Goal: Information Seeking & Learning: Learn about a topic

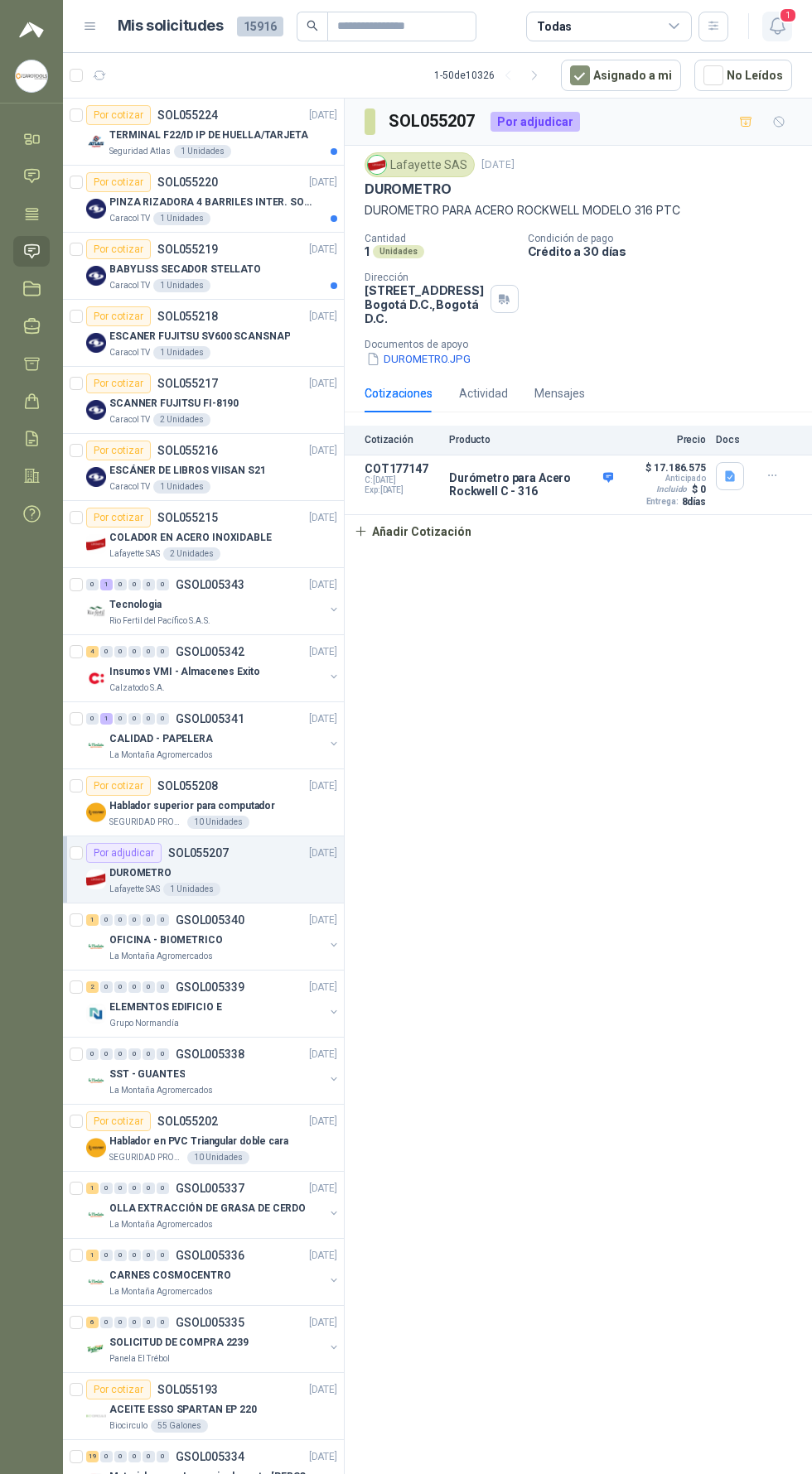
click at [779, 28] on icon "button" at bounding box center [777, 26] width 21 height 21
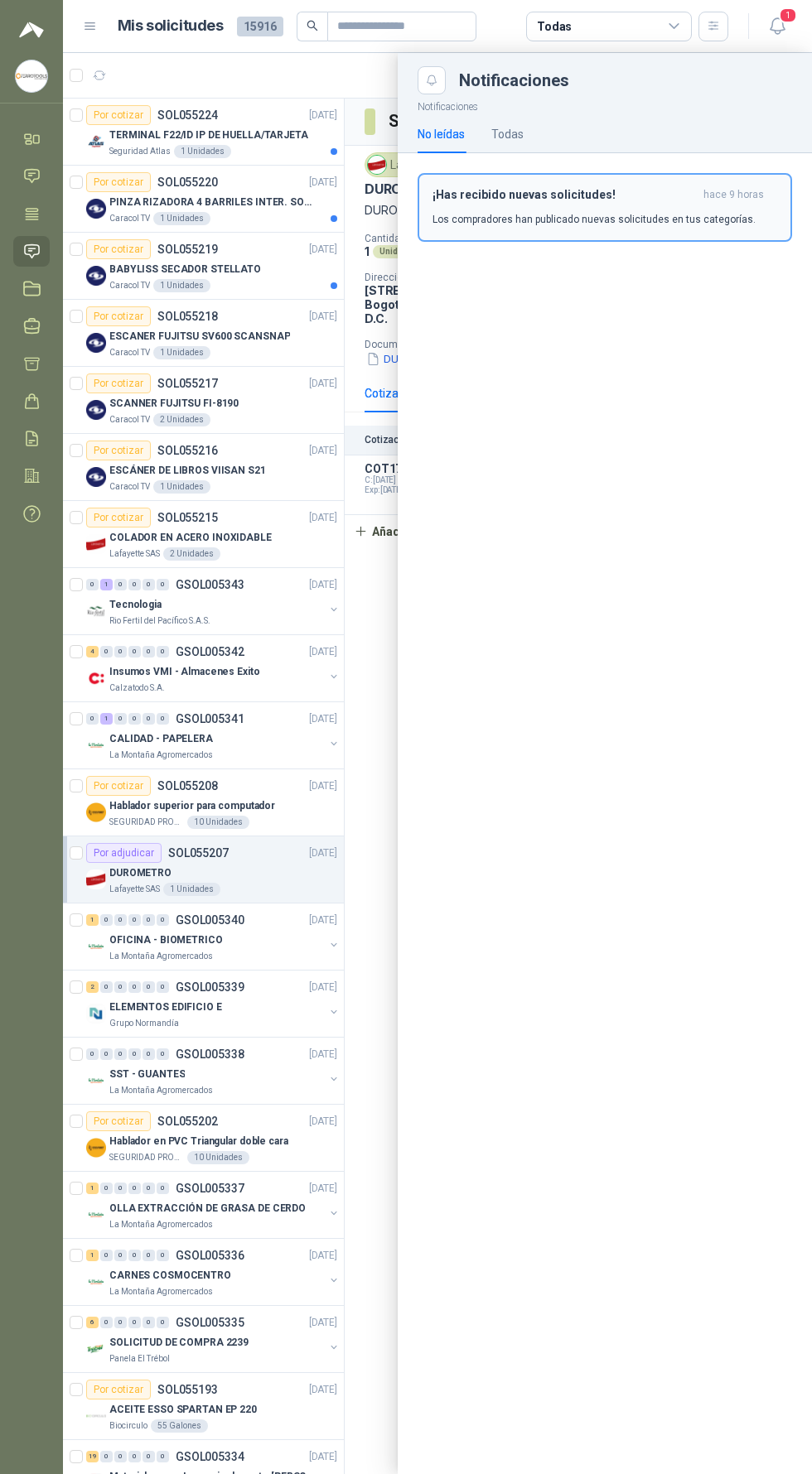
click at [733, 221] on p "Los compradores han publicado nuevas solicitudes en tus categorías." at bounding box center [594, 220] width 323 height 15
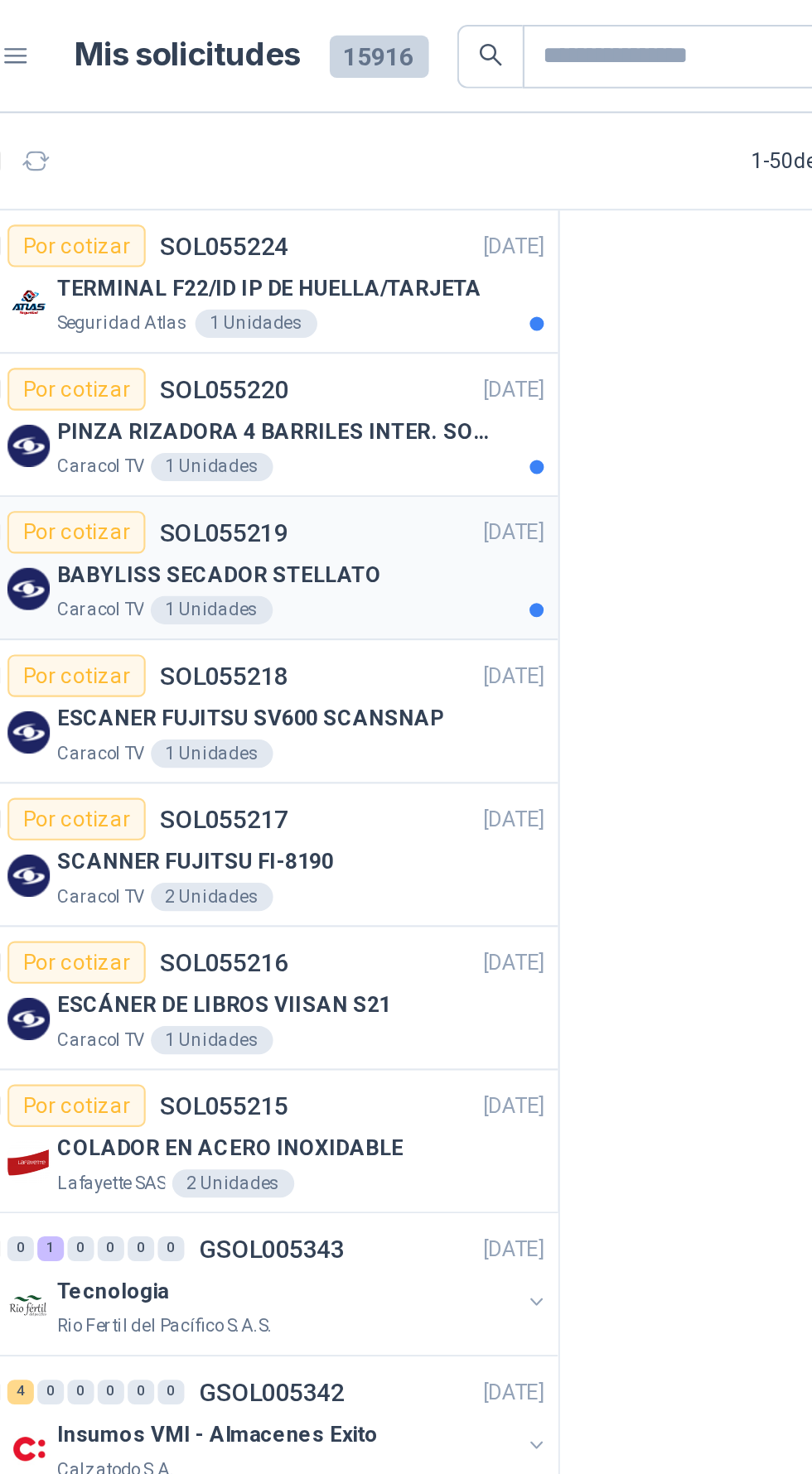
click at [296, 280] on div "Caracol TV 1 Unidades" at bounding box center [223, 286] width 228 height 13
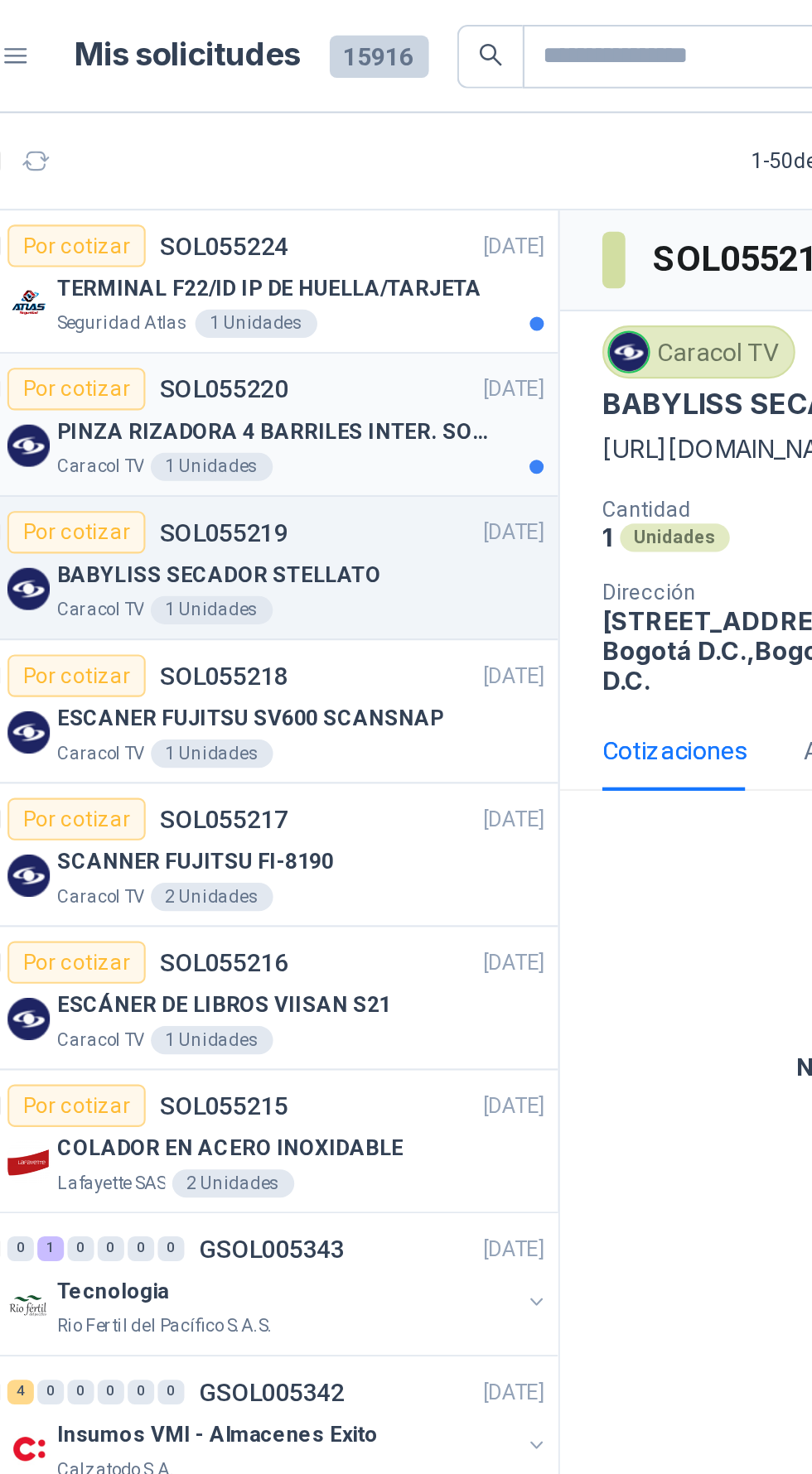
click at [278, 198] on p "PINZA RIZADORA 4 BARRILES INTER. SOL-GEL BABYLISS SECADOR STELLATO" at bounding box center [212, 202] width 206 height 16
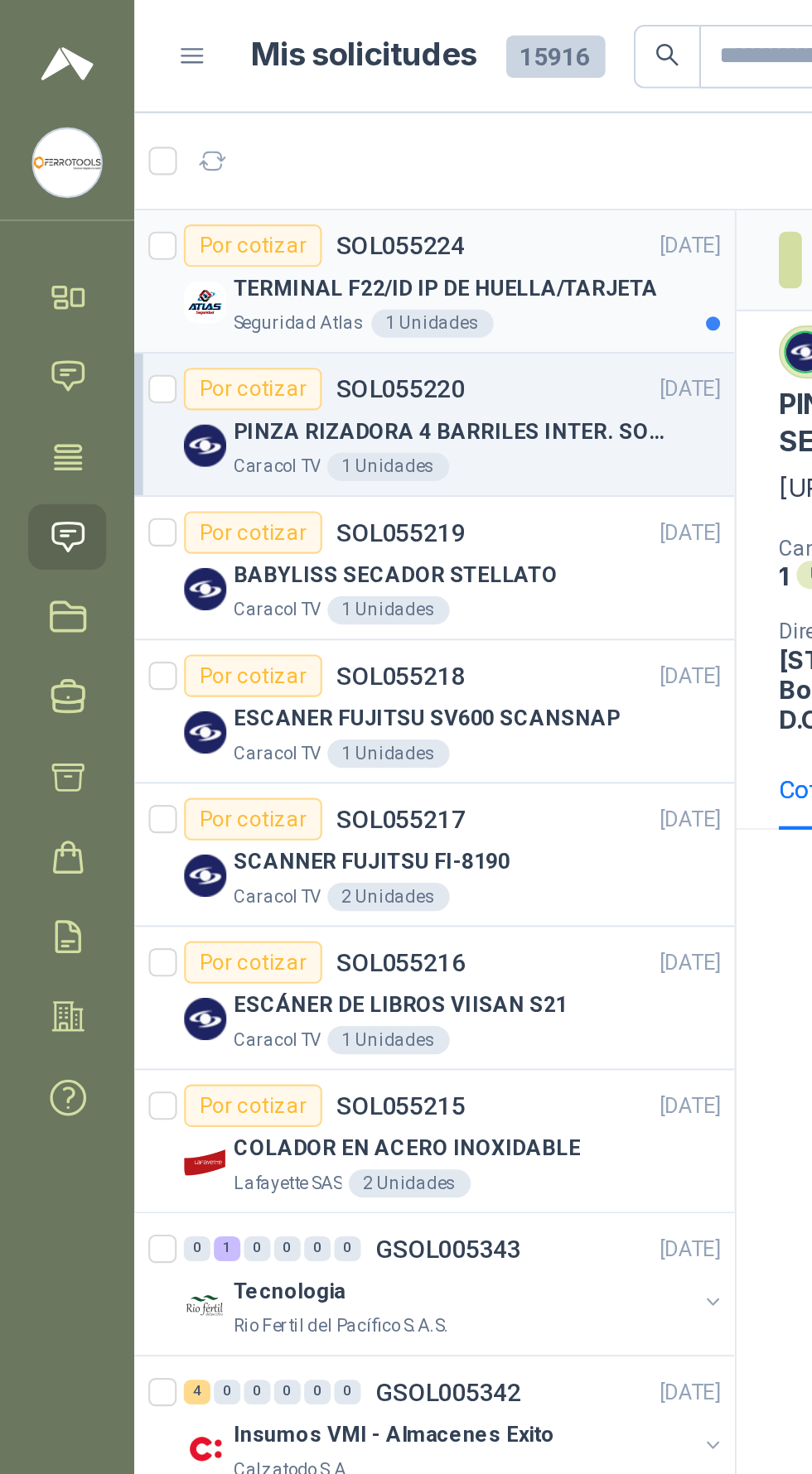
click at [265, 132] on p "TERMINAL F22/ID IP DE HUELLA/TARJETA" at bounding box center [209, 135] width 198 height 16
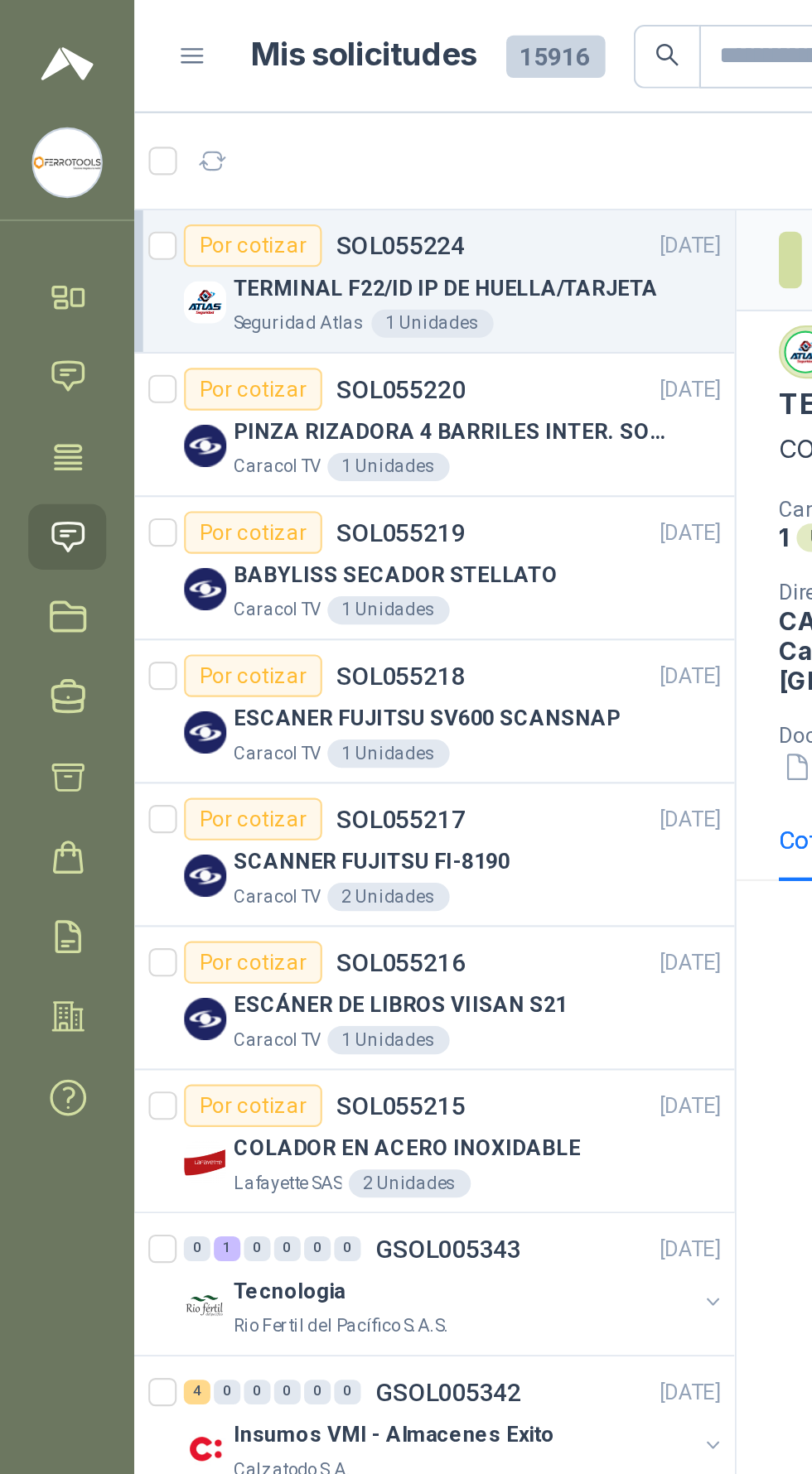
scroll to position [0, 21]
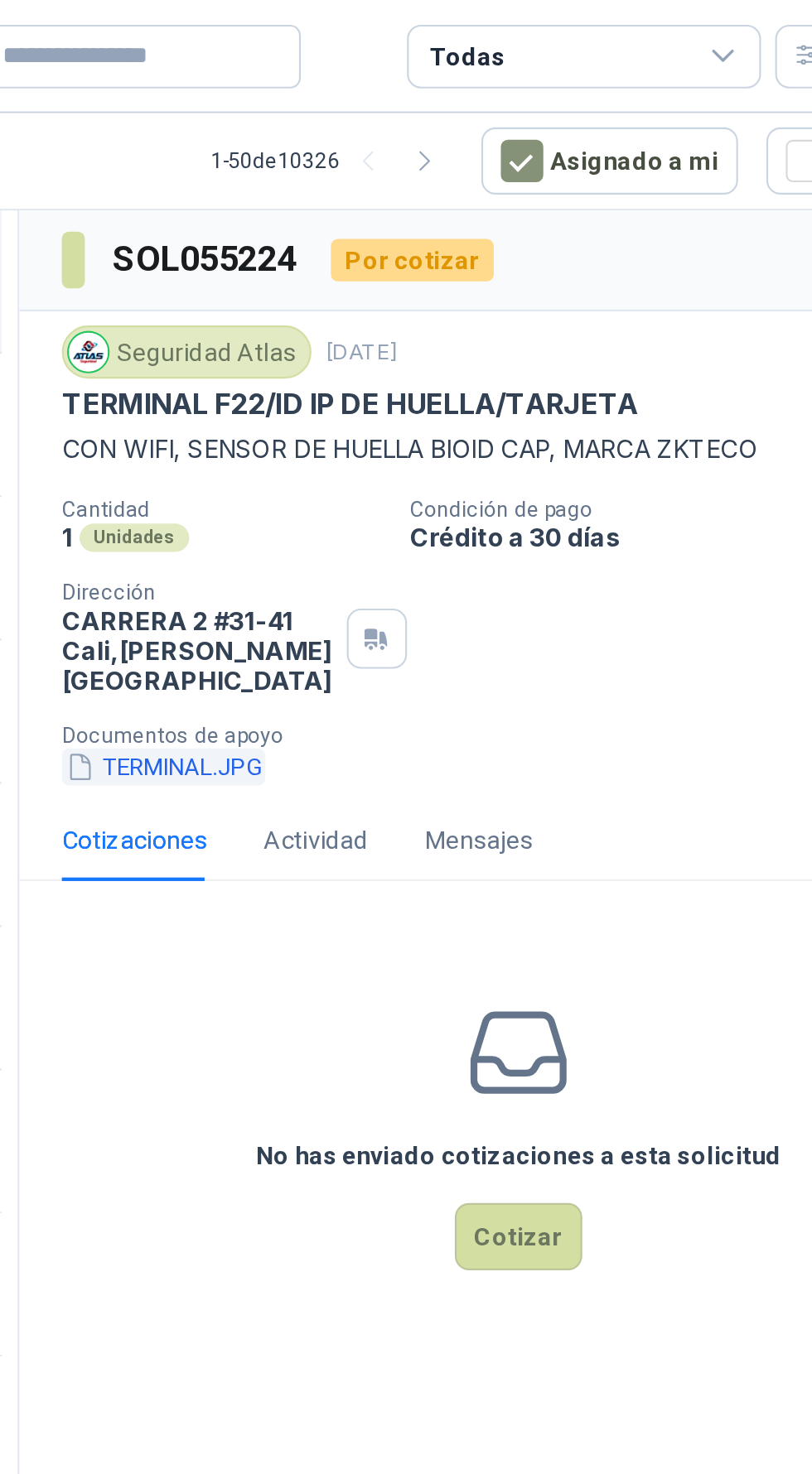
click at [414, 350] on button "TERMINAL.JPG" at bounding box center [412, 359] width 95 height 17
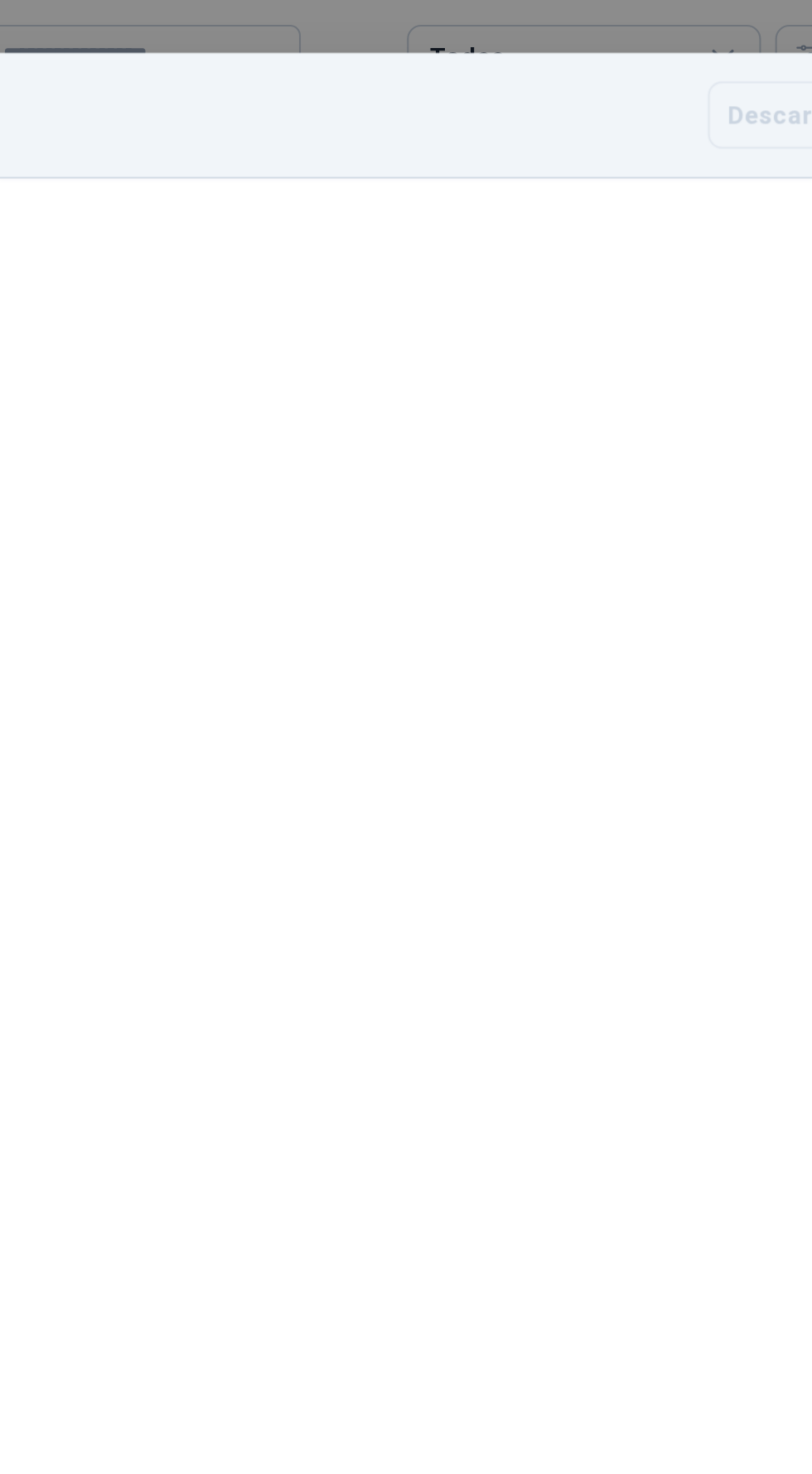
scroll to position [25, 0]
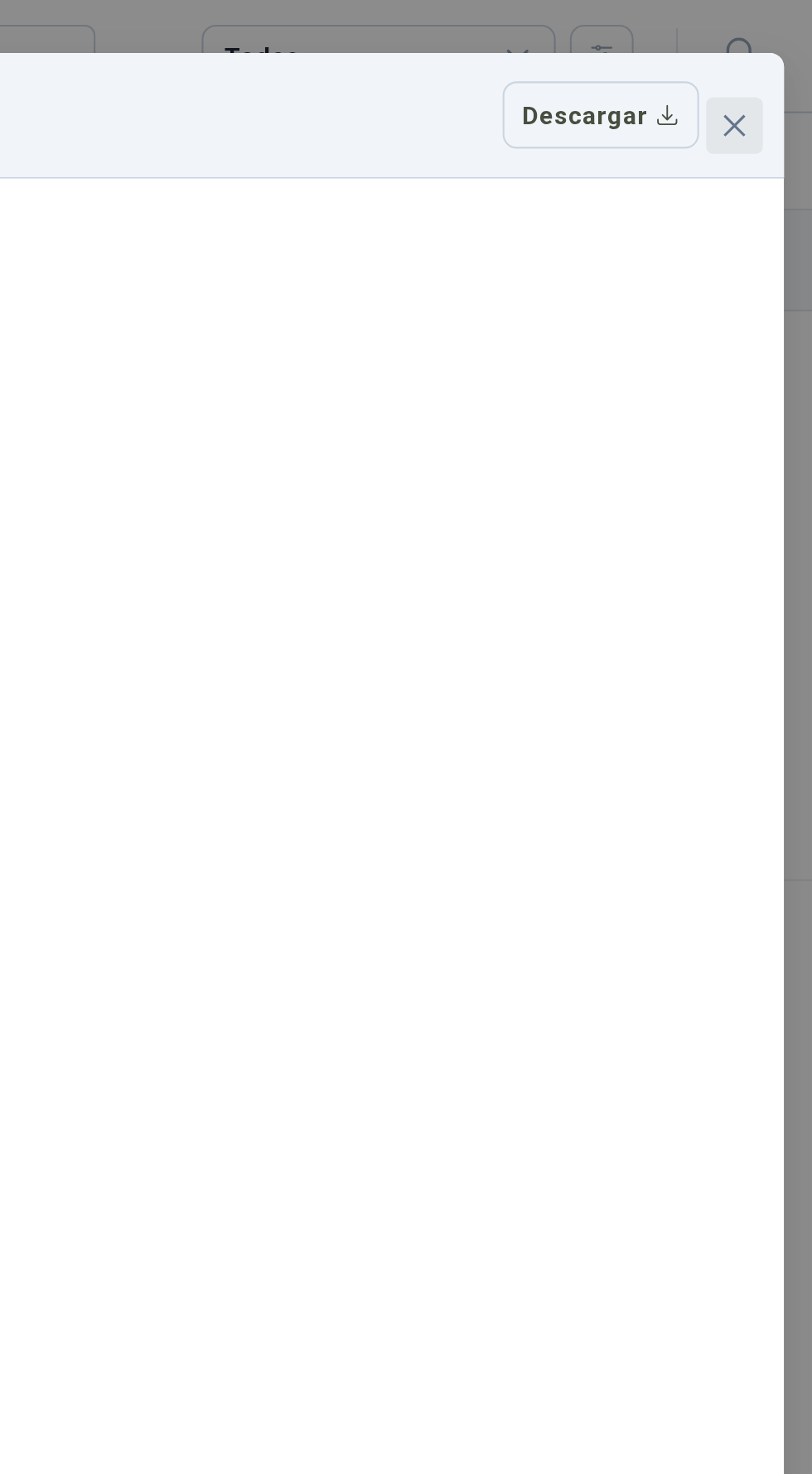
click at [774, 45] on button "Close" at bounding box center [775, 59] width 26 height 26
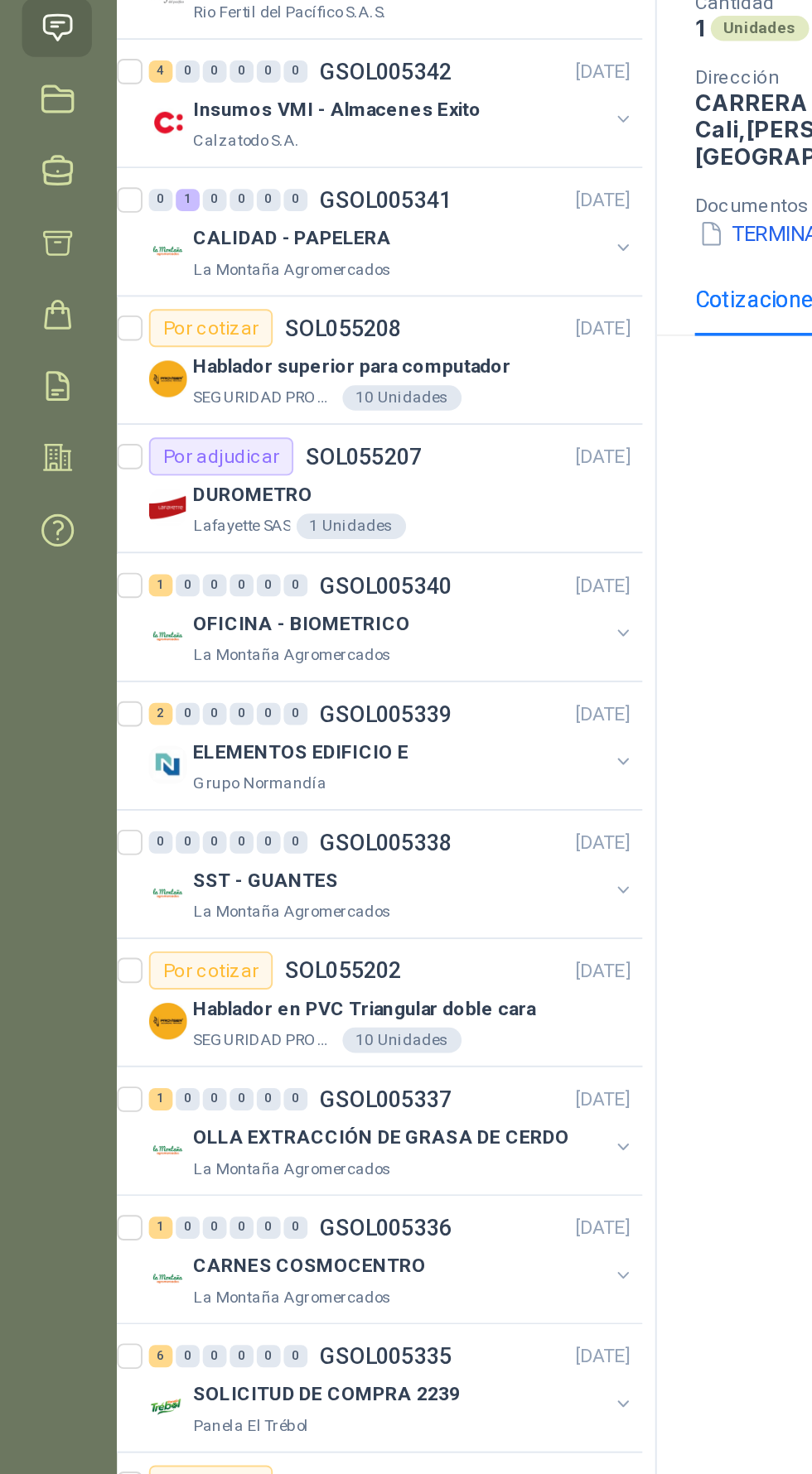
scroll to position [381, 7]
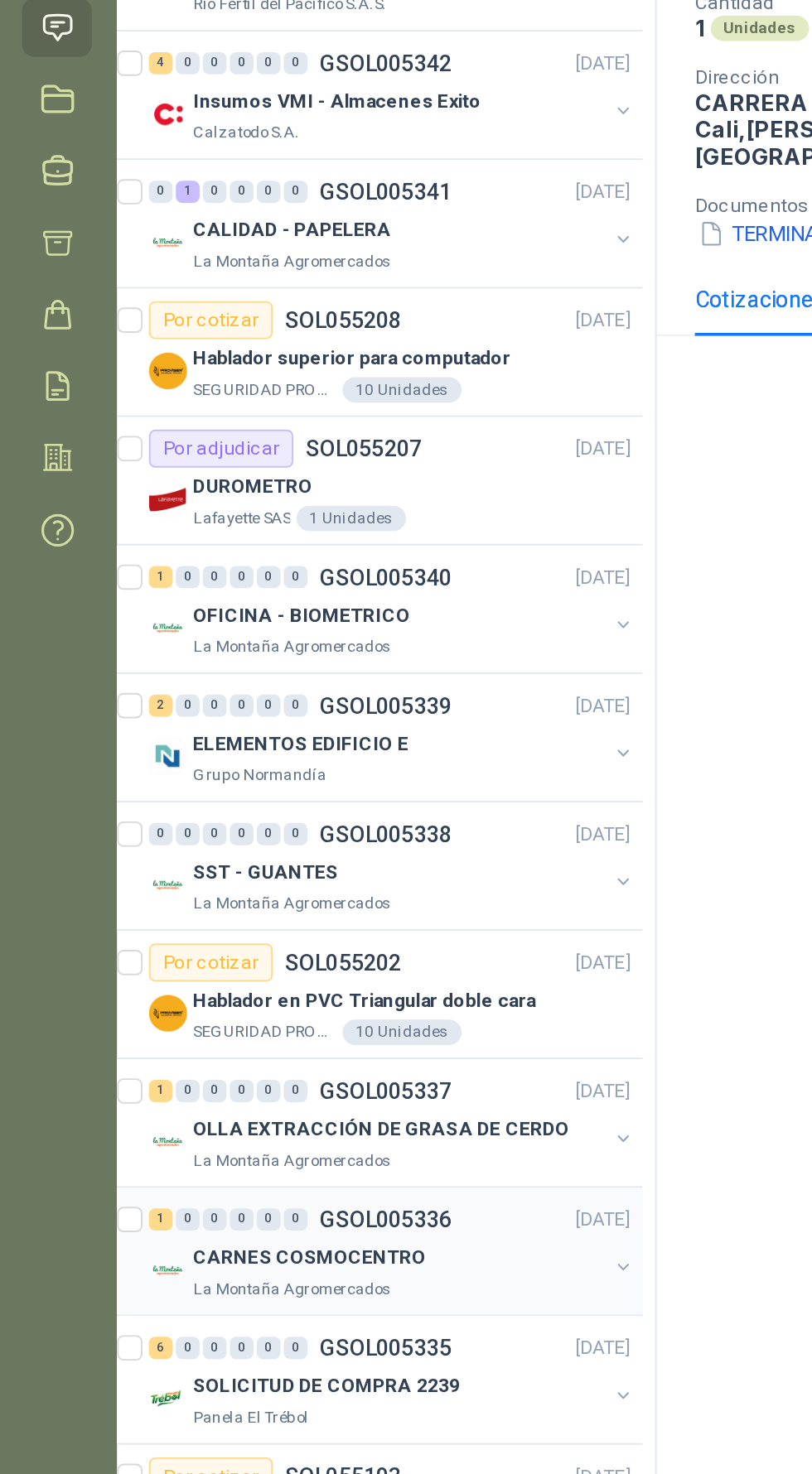
click at [267, 904] on div "La Montaña Agromercados" at bounding box center [210, 910] width 214 height 13
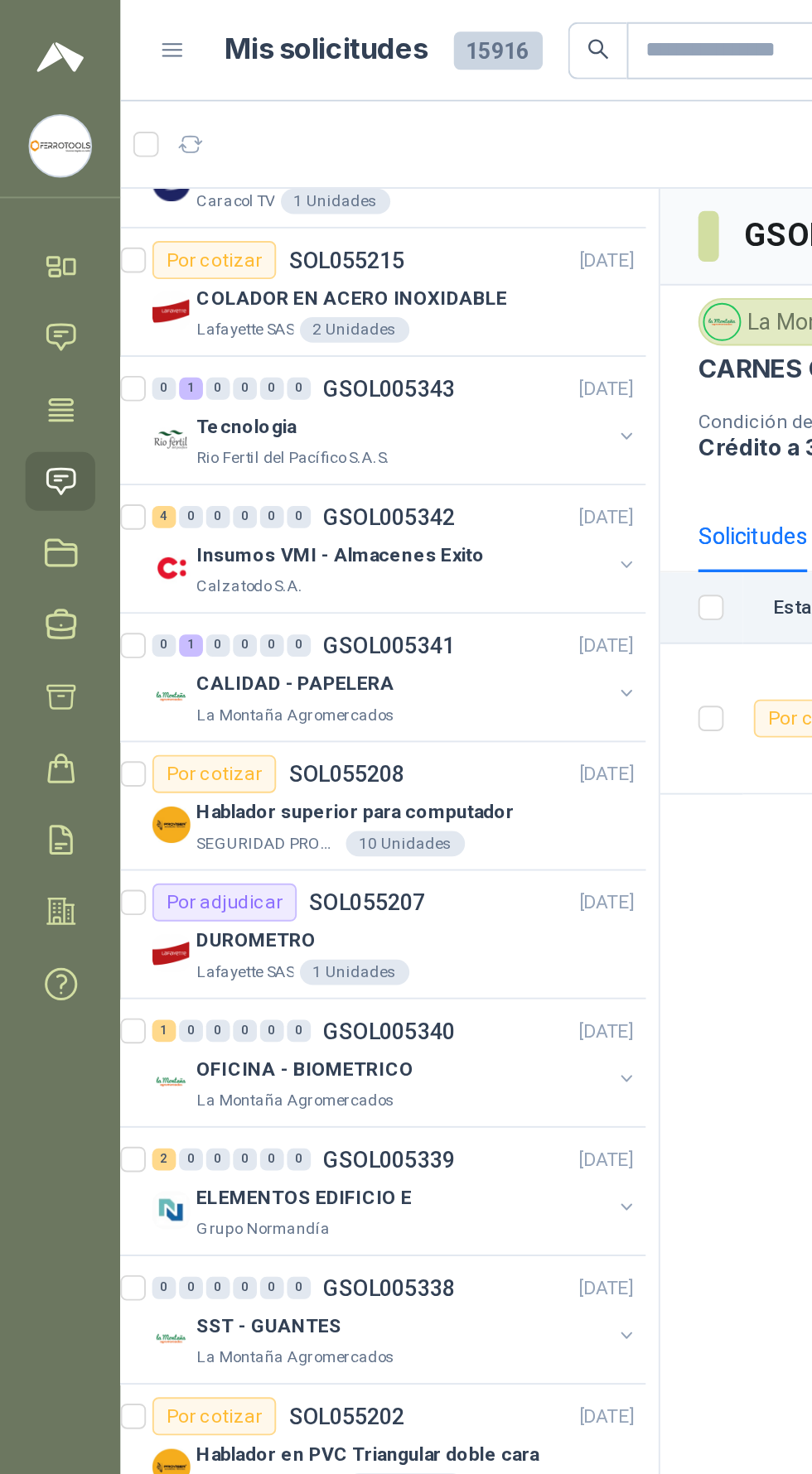
scroll to position [0, 7]
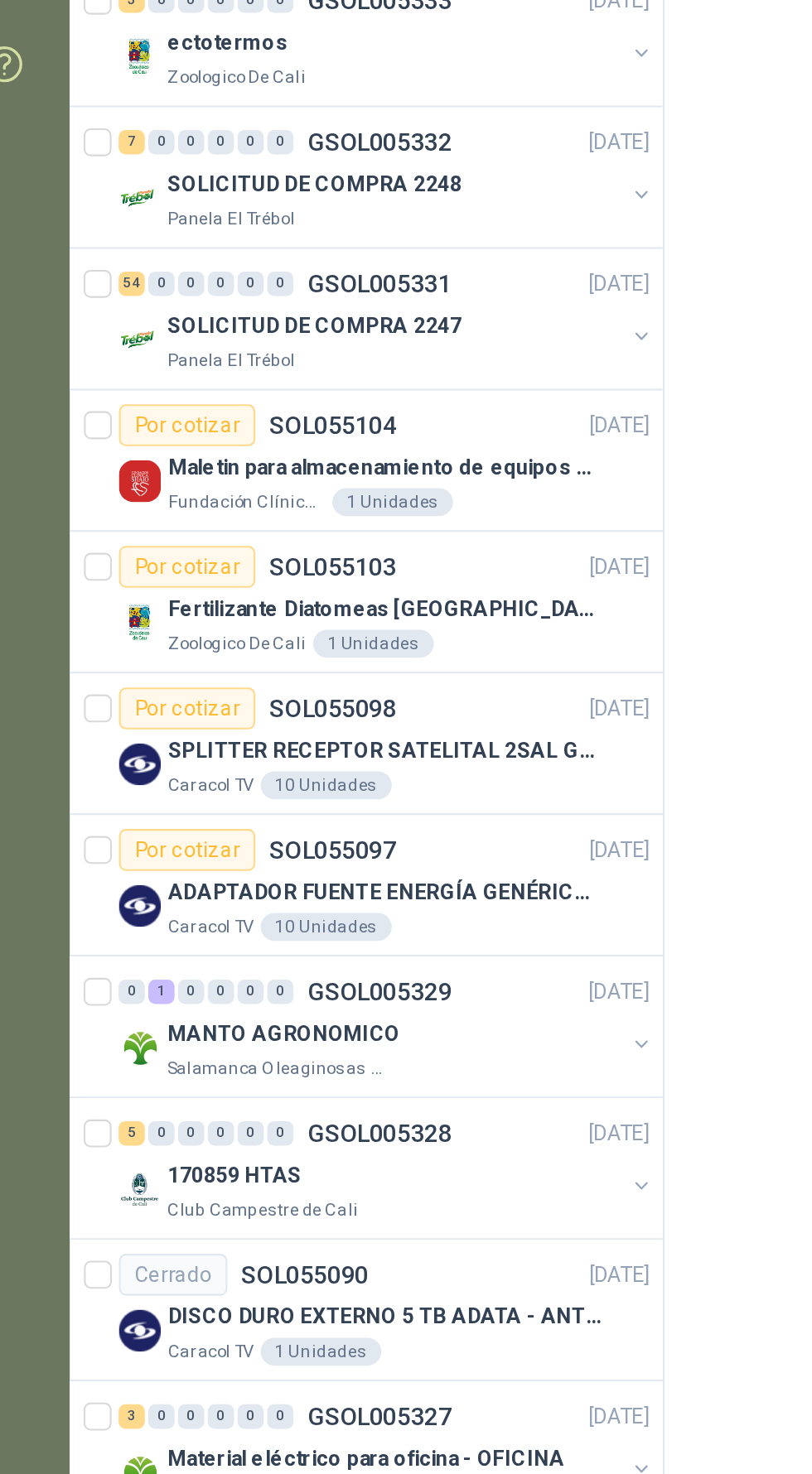
scroll to position [1046, 0]
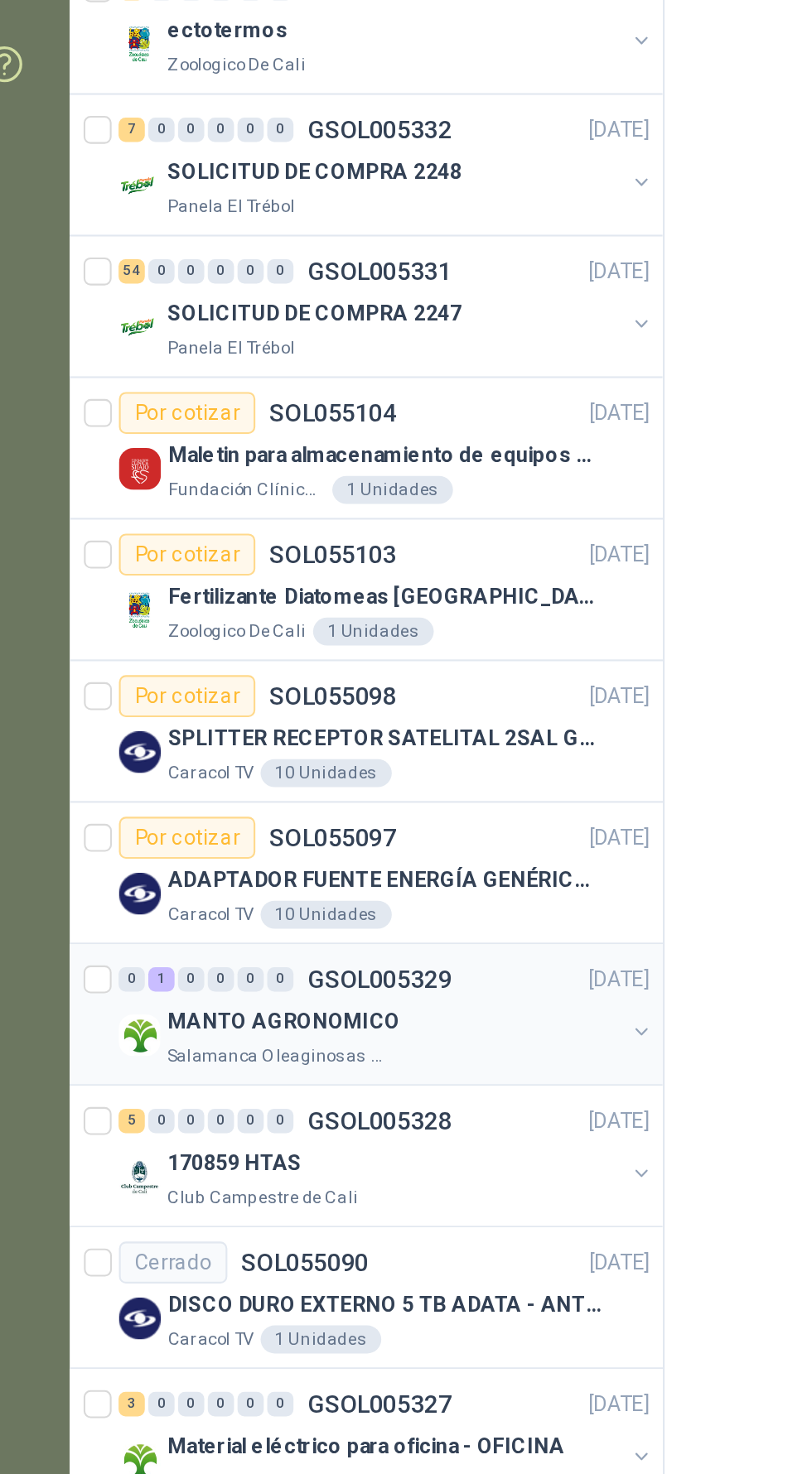
click at [240, 951] on div "0 1 0 0 0 0 GSOL005329 08/09/25" at bounding box center [212, 947] width 254 height 20
